Goal: Navigation & Orientation: Understand site structure

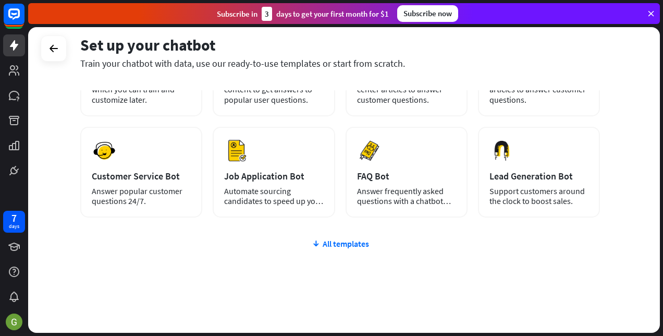
scroll to position [115, 0]
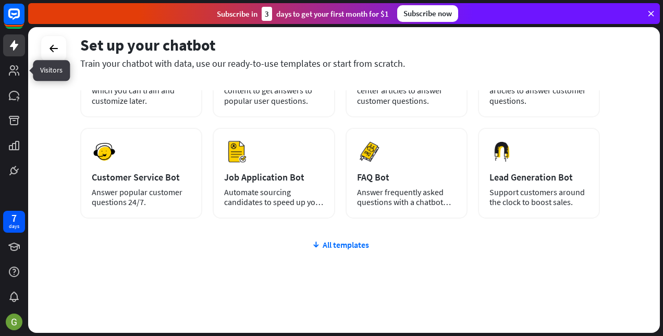
click at [0, 0] on icon at bounding box center [0, 0] width 0 height 0
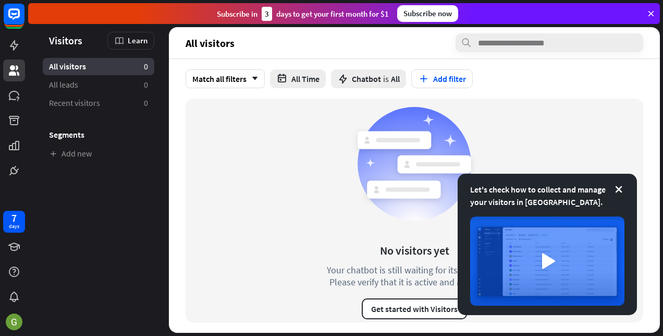
click at [617, 189] on icon at bounding box center [619, 189] width 10 height 10
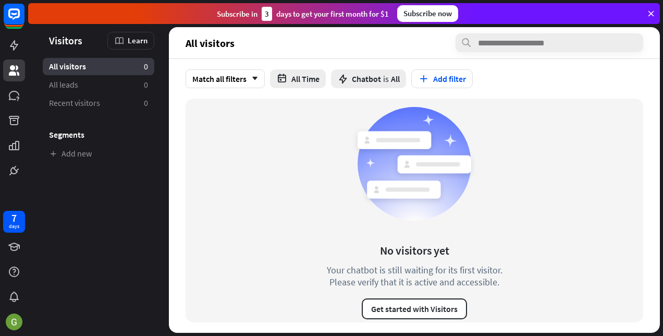
click at [373, 77] on span "Chatbot" at bounding box center [366, 79] width 29 height 10
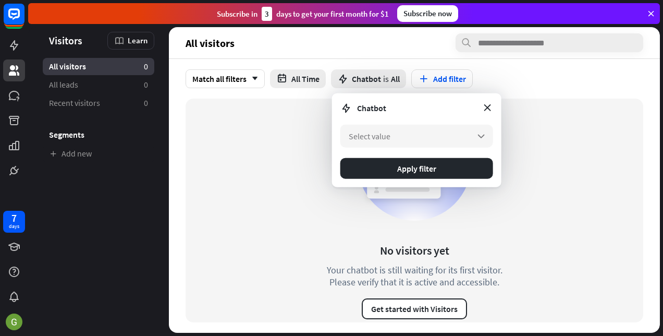
click at [377, 131] on span "Select value" at bounding box center [370, 136] width 42 height 10
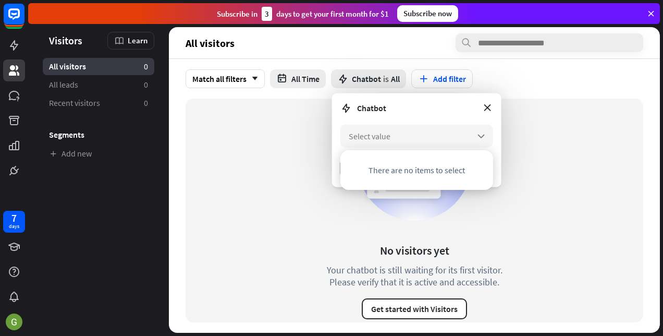
click at [378, 168] on span "There are no items to select" at bounding box center [417, 170] width 96 height 10
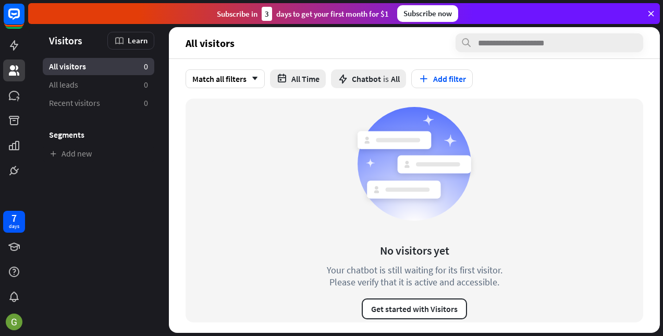
click at [239, 171] on div "No visitors yet Your chatbot is still waiting for its first visitor. Please ver…" at bounding box center [415, 211] width 458 height 224
click at [256, 78] on icon "arrow_down" at bounding box center [252, 79] width 11 height 6
click at [300, 153] on div "No visitors yet Your chatbot is still waiting for its first visitor. Please ver…" at bounding box center [415, 211] width 458 height 224
click at [0, 0] on icon at bounding box center [0, 0] width 0 height 0
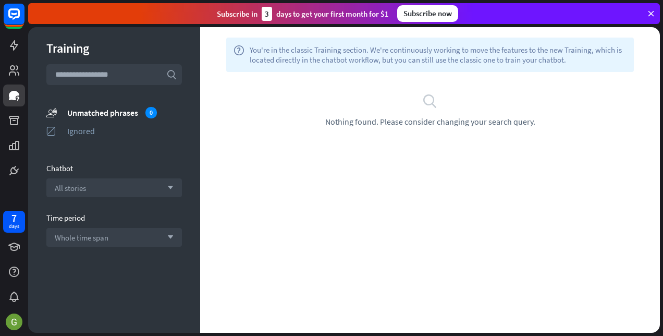
click at [427, 102] on icon "search" at bounding box center [430, 101] width 16 height 16
click at [0, 0] on icon at bounding box center [0, 0] width 0 height 0
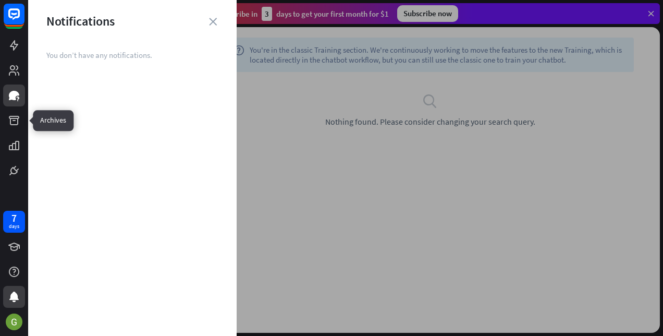
click at [0, 0] on icon at bounding box center [0, 0] width 0 height 0
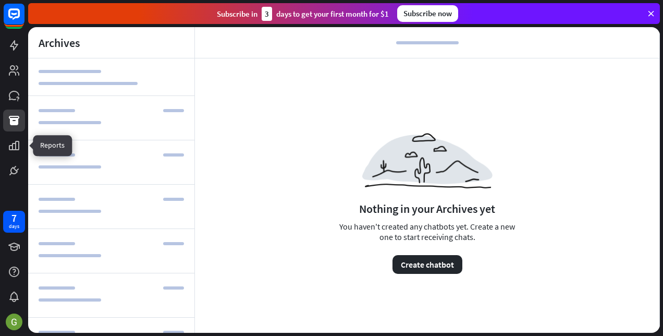
click at [0, 0] on icon at bounding box center [0, 0] width 0 height 0
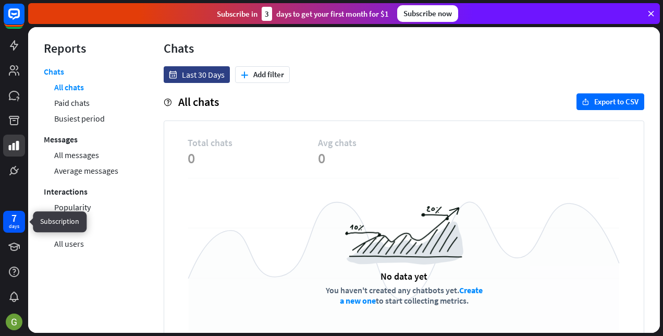
click at [11, 215] on div "7" at bounding box center [13, 217] width 5 height 9
